Goal: Information Seeking & Learning: Learn about a topic

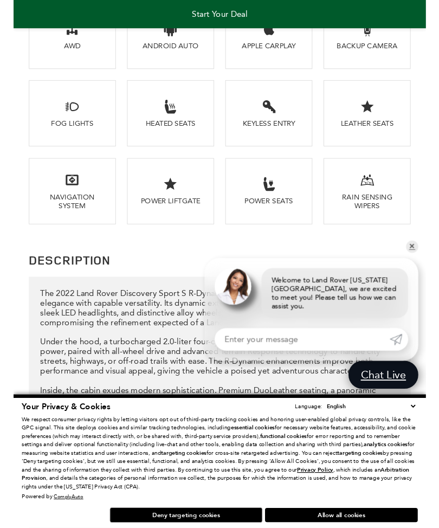
scroll to position [1262, 0]
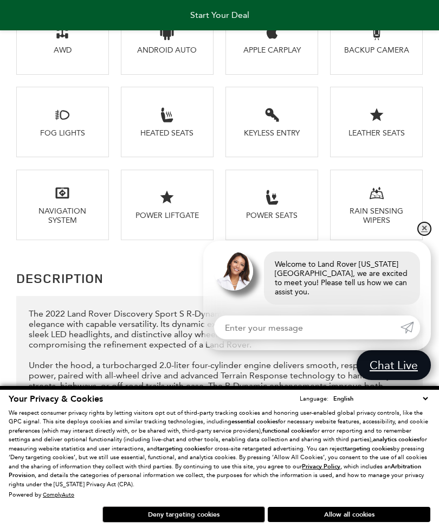
click at [429, 234] on link "✕" at bounding box center [424, 228] width 13 height 13
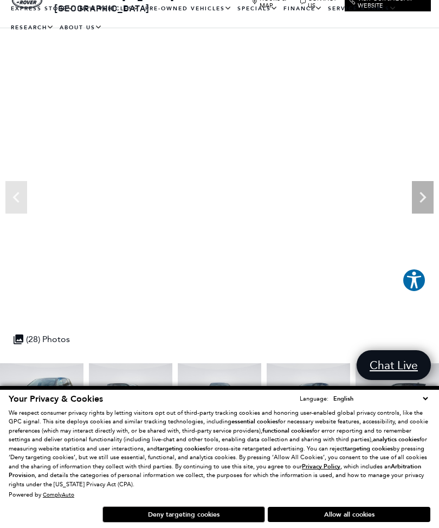
scroll to position [23, 0]
click at [432, 200] on icon "Next" at bounding box center [423, 198] width 22 height 22
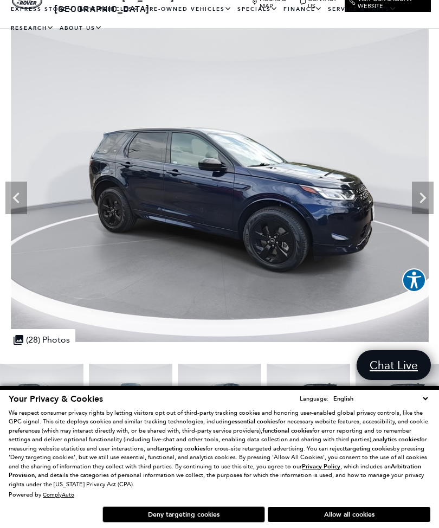
click at [425, 201] on icon "Next" at bounding box center [423, 198] width 22 height 22
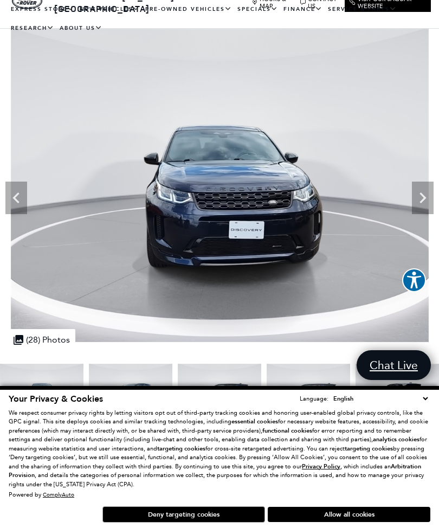
click at [436, 198] on img at bounding box center [220, 185] width 440 height 313
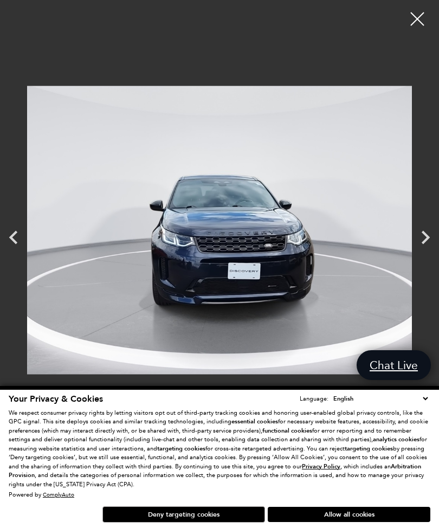
click at [433, 237] on icon "Next" at bounding box center [425, 237] width 27 height 27
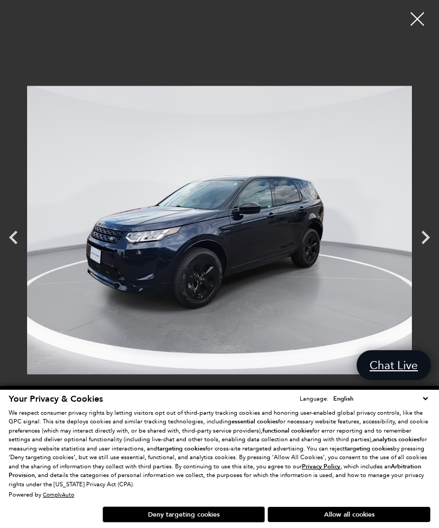
click at [430, 239] on icon "Next" at bounding box center [425, 237] width 27 height 27
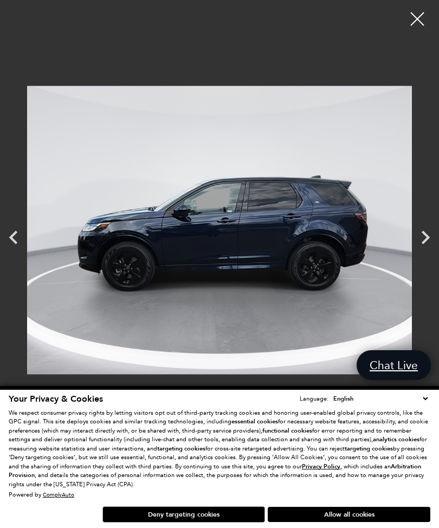
click at [434, 240] on icon "Next" at bounding box center [425, 237] width 27 height 27
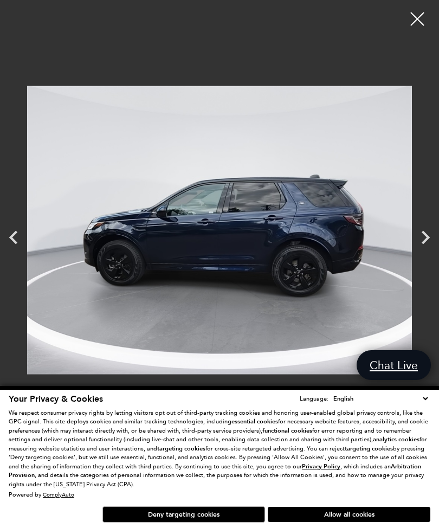
click at [435, 237] on icon "Next" at bounding box center [425, 237] width 27 height 27
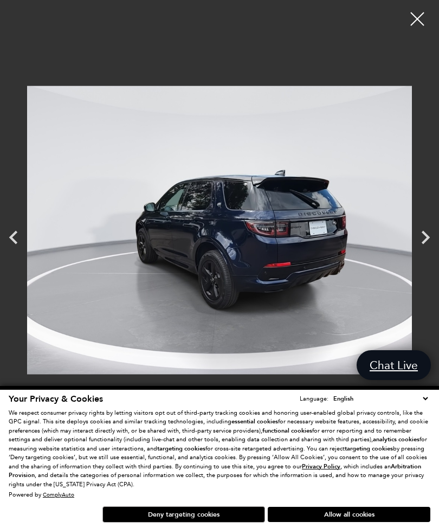
click at [432, 240] on icon "Next" at bounding box center [425, 237] width 27 height 27
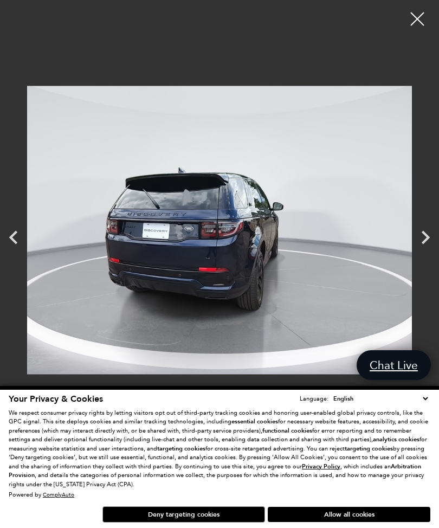
click at [436, 237] on icon "Next" at bounding box center [425, 237] width 27 height 27
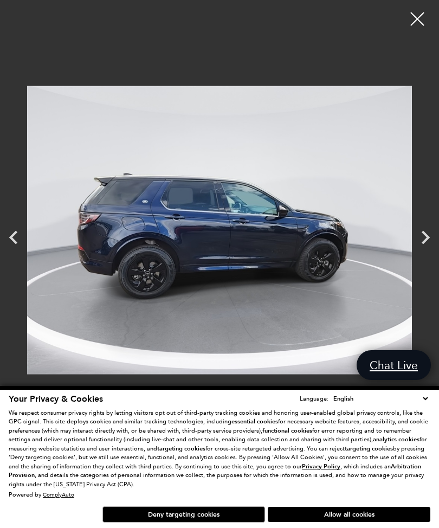
click at [438, 238] on icon "Next" at bounding box center [425, 237] width 27 height 27
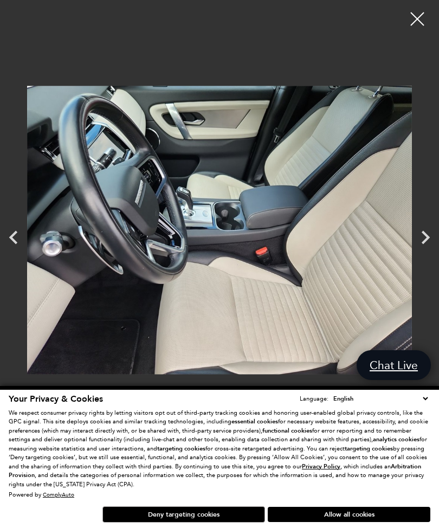
click at [438, 236] on icon "Next" at bounding box center [425, 237] width 27 height 27
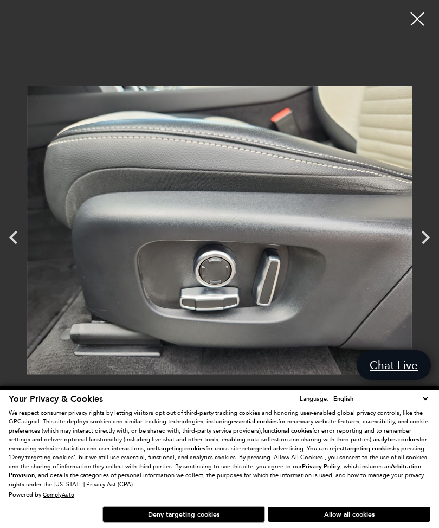
click at [434, 239] on icon "Next" at bounding box center [425, 237] width 27 height 27
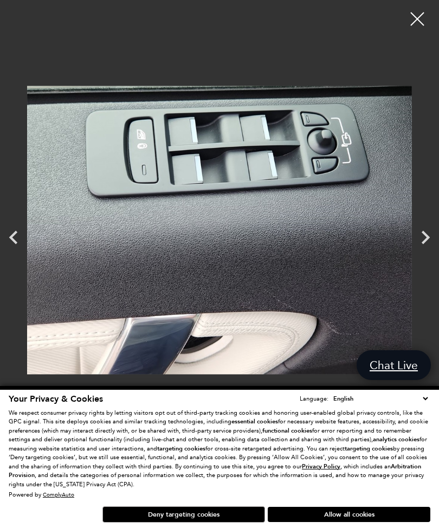
click at [435, 240] on icon "Next" at bounding box center [425, 237] width 27 height 27
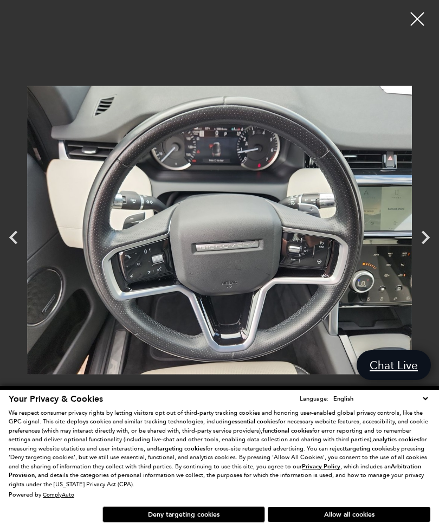
click at [434, 241] on icon "Next" at bounding box center [425, 237] width 27 height 27
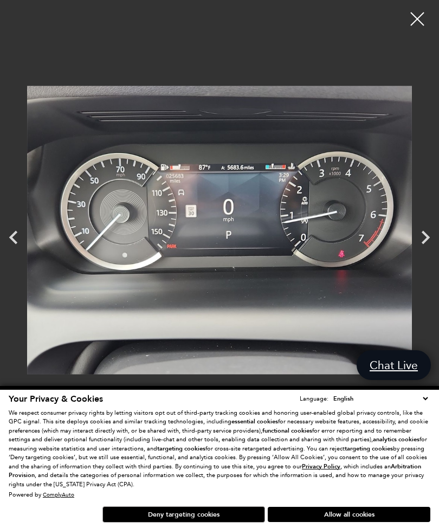
click at [438, 241] on icon "Next" at bounding box center [425, 237] width 27 height 27
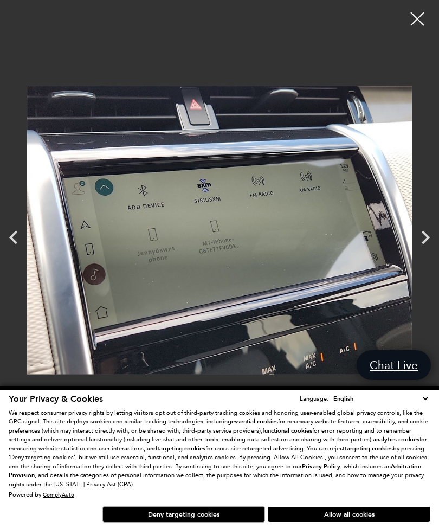
click at [433, 241] on icon "Next" at bounding box center [425, 237] width 27 height 27
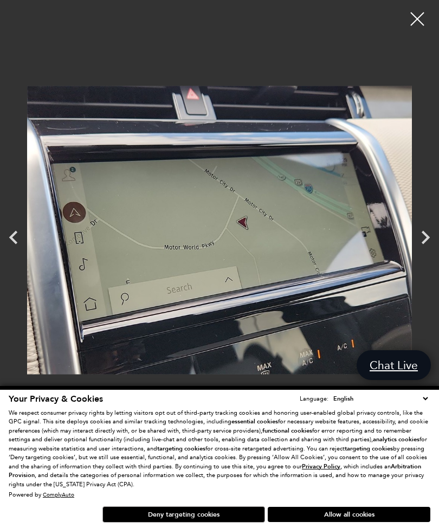
click at [435, 240] on icon "Next" at bounding box center [425, 237] width 27 height 27
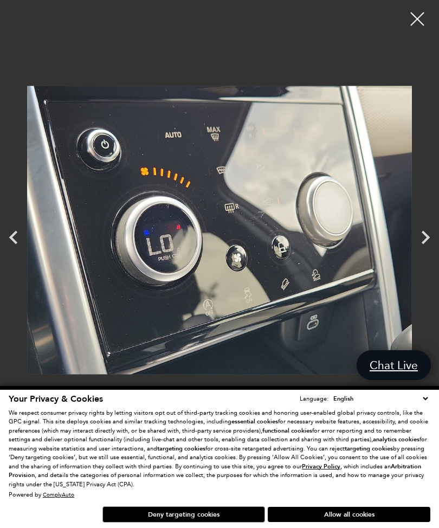
click at [432, 243] on icon "Next" at bounding box center [425, 237] width 27 height 27
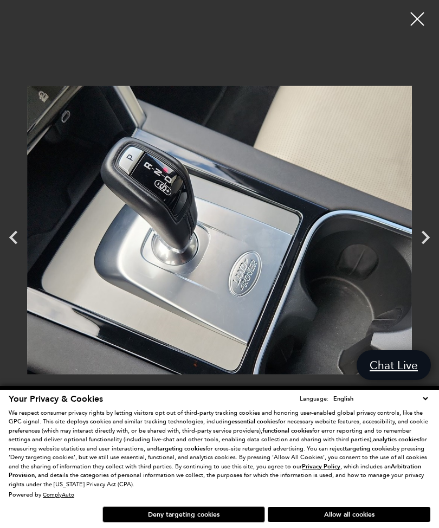
click at [419, 13] on div at bounding box center [417, 18] width 27 height 27
